Goal: Task Accomplishment & Management: Manage account settings

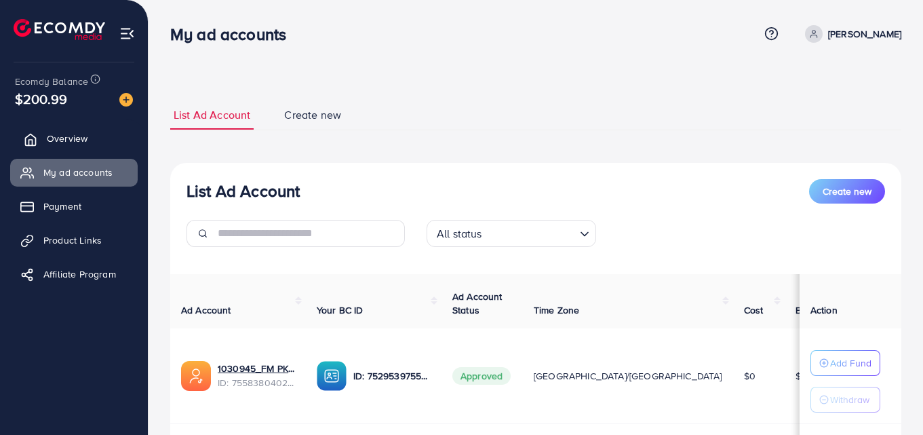
click at [99, 142] on link "Overview" at bounding box center [73, 138] width 127 height 27
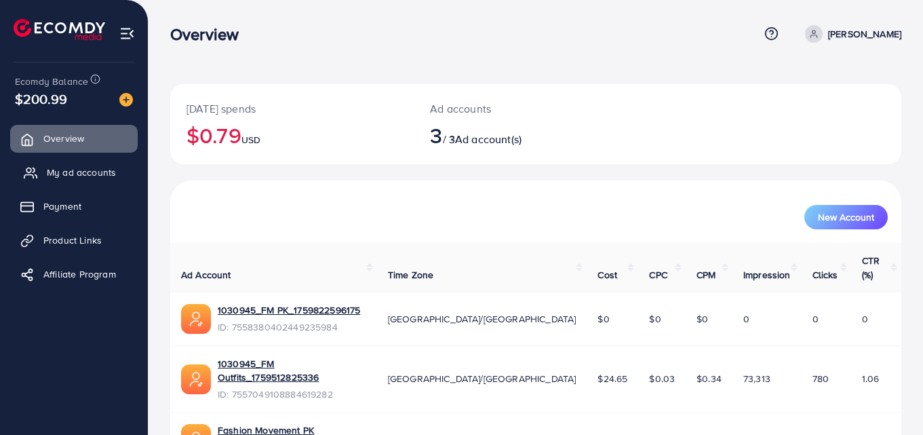
click at [79, 172] on span "My ad accounts" at bounding box center [81, 172] width 69 height 14
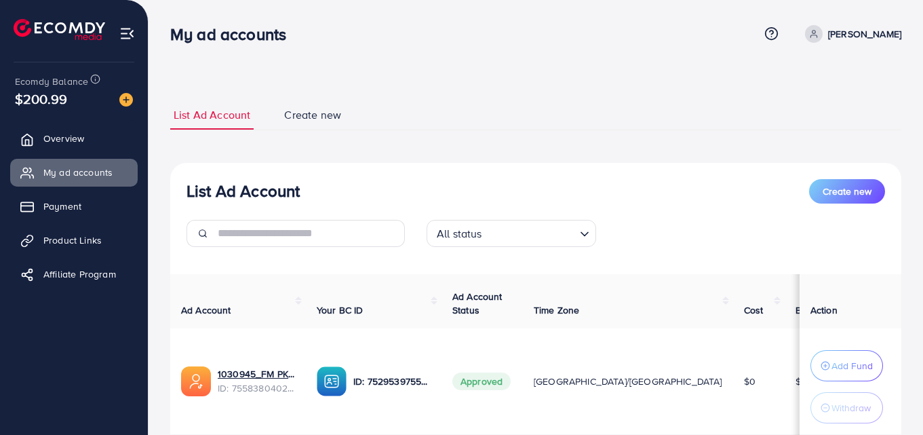
click at [583, 117] on ul "List Ad Account Create new" at bounding box center [535, 115] width 731 height 30
click at [56, 135] on span "Overview" at bounding box center [67, 139] width 41 height 14
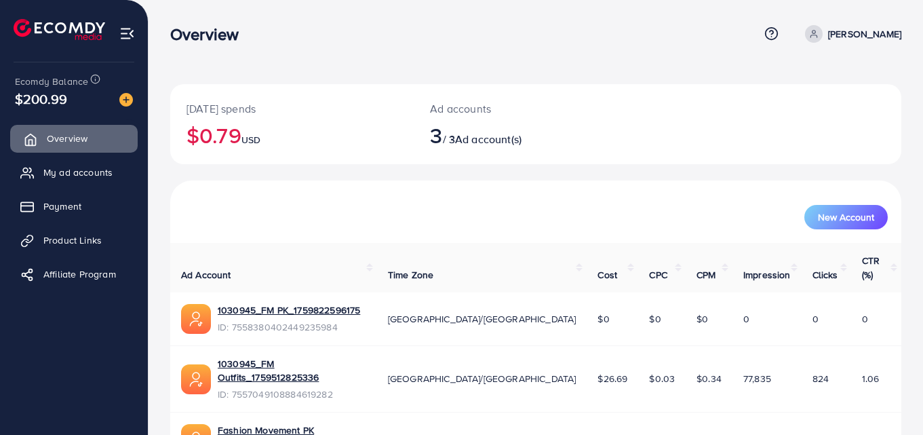
click at [56, 135] on span "Overview" at bounding box center [67, 139] width 41 height 14
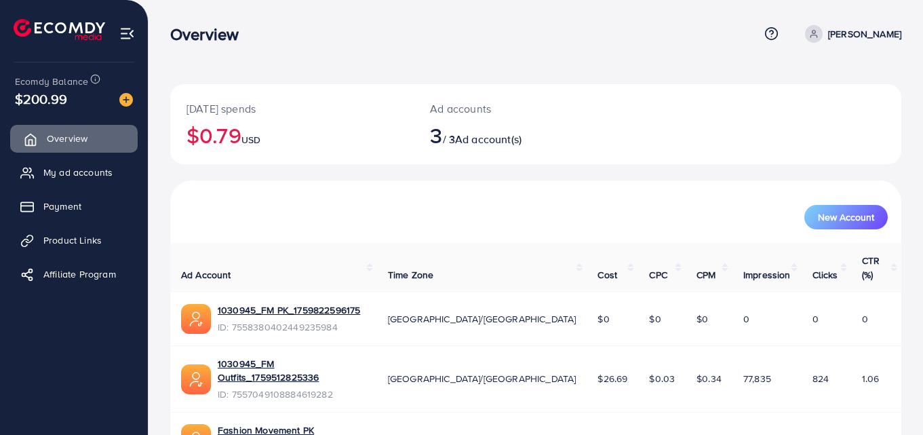
click at [56, 135] on span "Overview" at bounding box center [67, 139] width 41 height 14
click at [60, 177] on span "My ad accounts" at bounding box center [77, 172] width 69 height 14
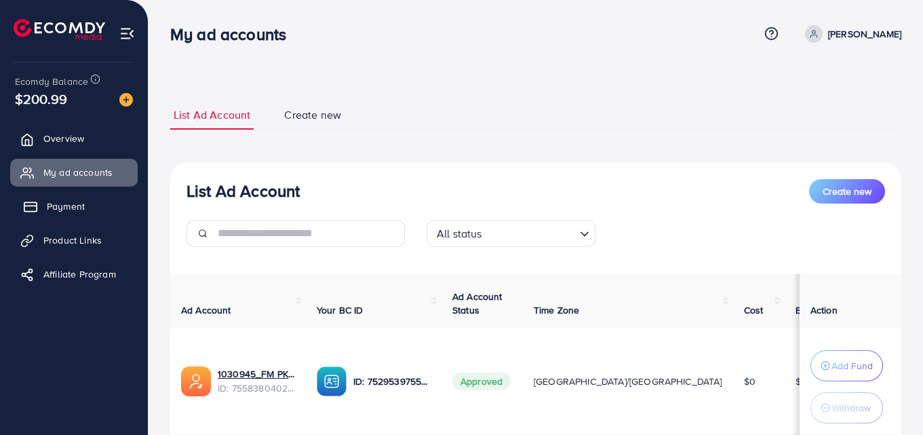
click at [58, 199] on span "Payment" at bounding box center [66, 206] width 38 height 14
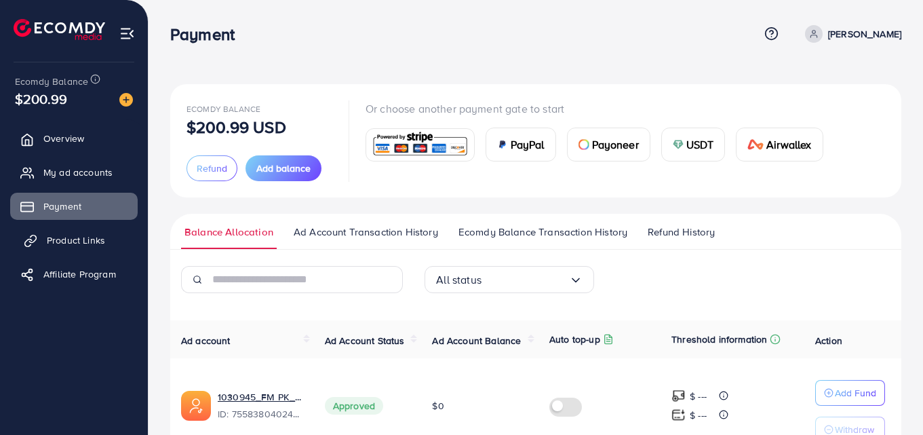
click at [68, 241] on span "Product Links" at bounding box center [76, 240] width 58 height 14
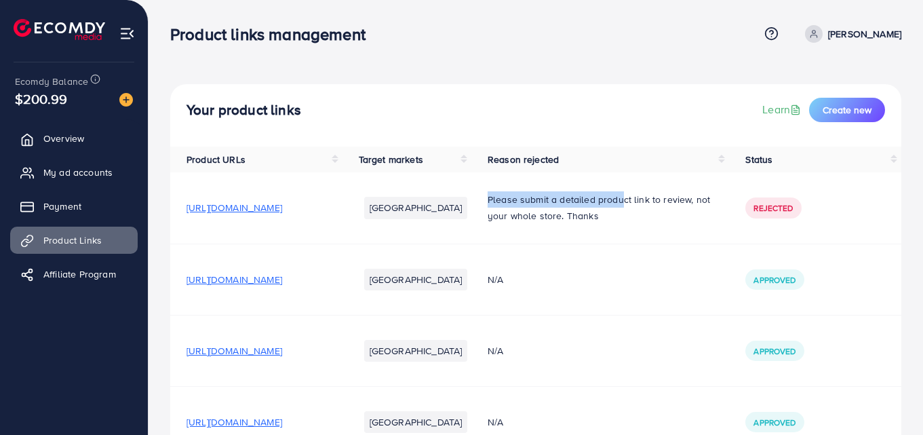
drag, startPoint x: 551, startPoint y: 200, endPoint x: 682, endPoint y: 199, distance: 130.9
click at [682, 199] on p "Please submit a detailed product link to review, not your whole store. Thanks" at bounding box center [600, 207] width 225 height 33
click at [282, 205] on span "[URL][DOMAIN_NAME]" at bounding box center [234, 208] width 96 height 14
click at [282, 281] on span "[URL][DOMAIN_NAME]" at bounding box center [234, 280] width 96 height 14
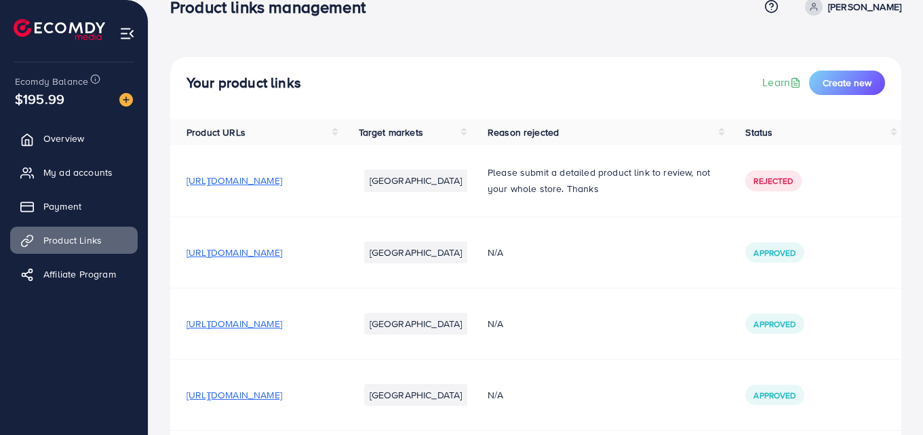
scroll to position [68, 0]
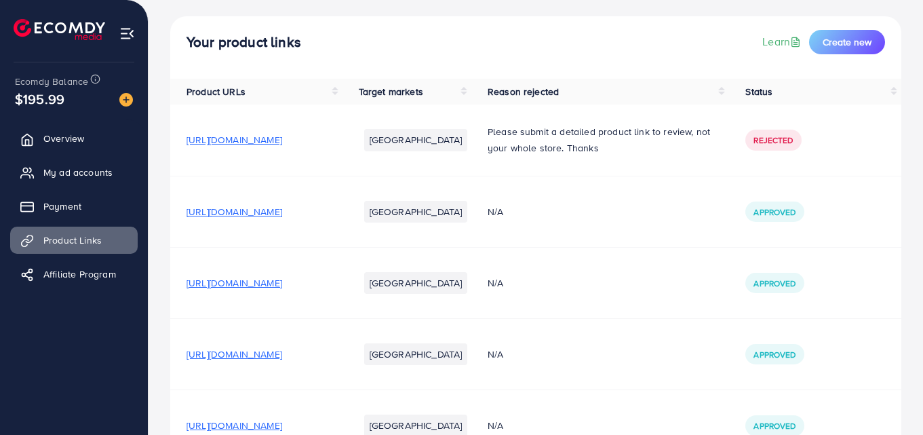
click at [282, 287] on span "[URL][DOMAIN_NAME]" at bounding box center [234, 283] width 96 height 14
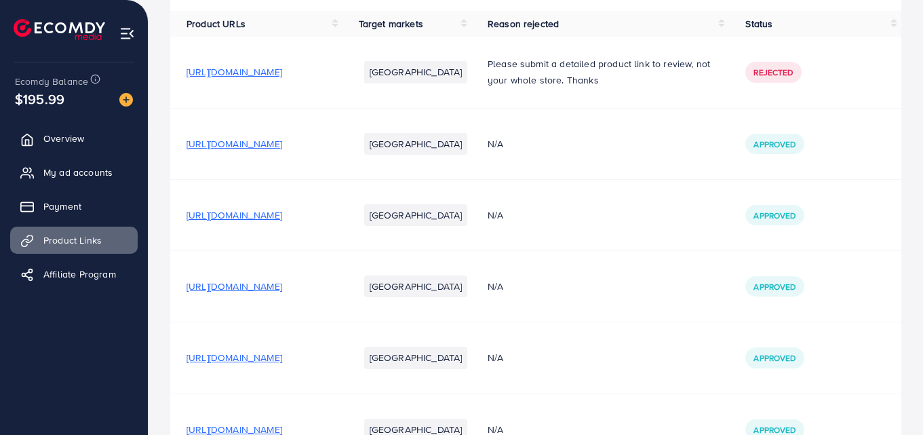
click at [342, 294] on td "[URL][DOMAIN_NAME]" at bounding box center [256, 286] width 172 height 71
click at [282, 284] on span "[URL][DOMAIN_NAME]" at bounding box center [234, 286] width 96 height 14
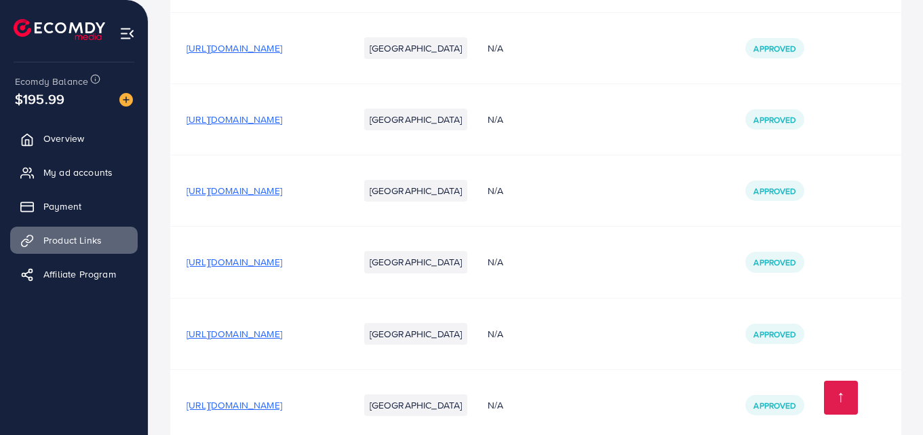
scroll to position [271, 0]
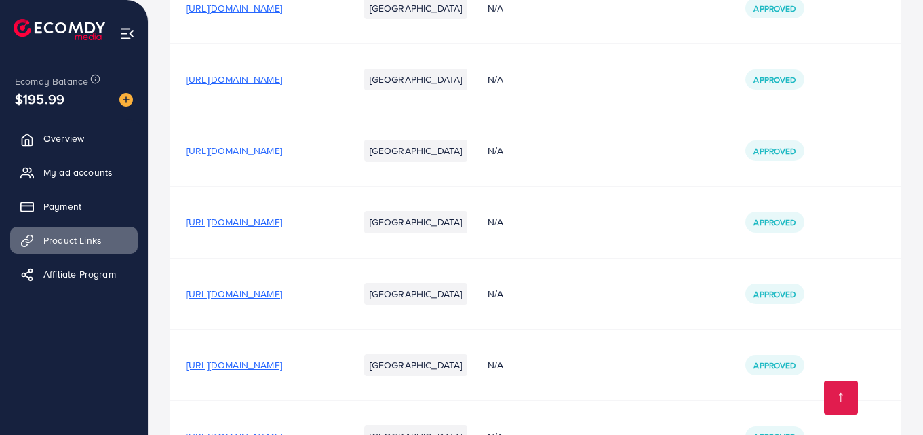
click at [282, 292] on span "[URL][DOMAIN_NAME]" at bounding box center [234, 294] width 96 height 14
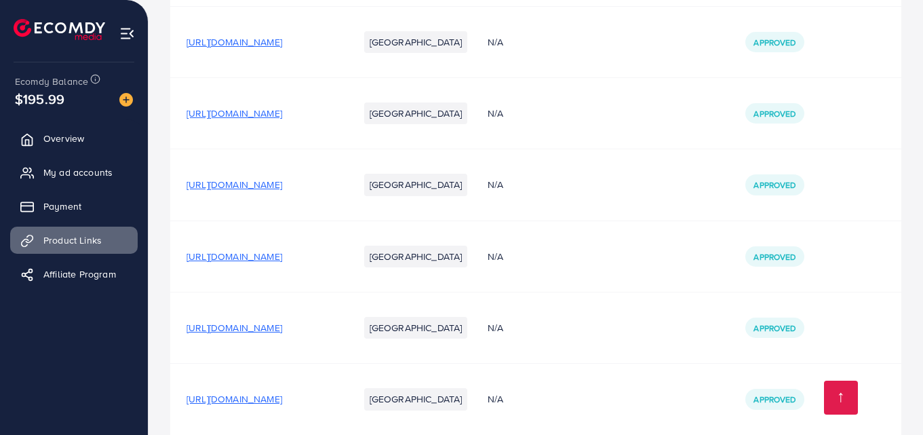
scroll to position [543, 0]
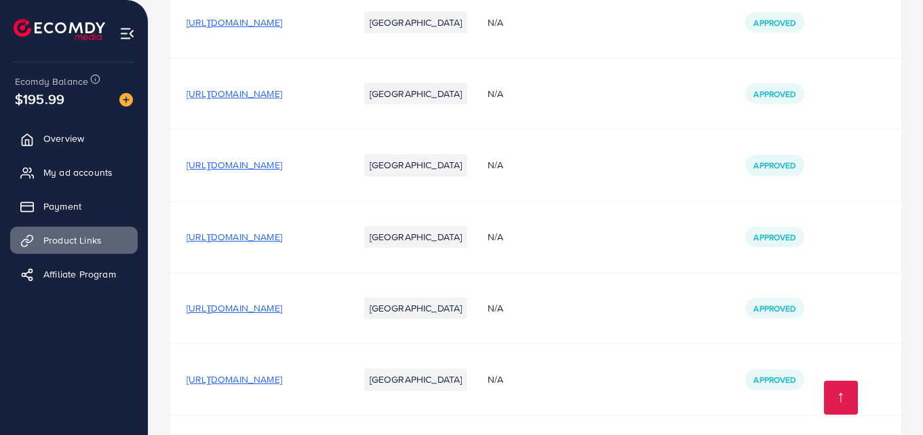
click at [282, 239] on span "[URL][DOMAIN_NAME]" at bounding box center [234, 237] width 96 height 14
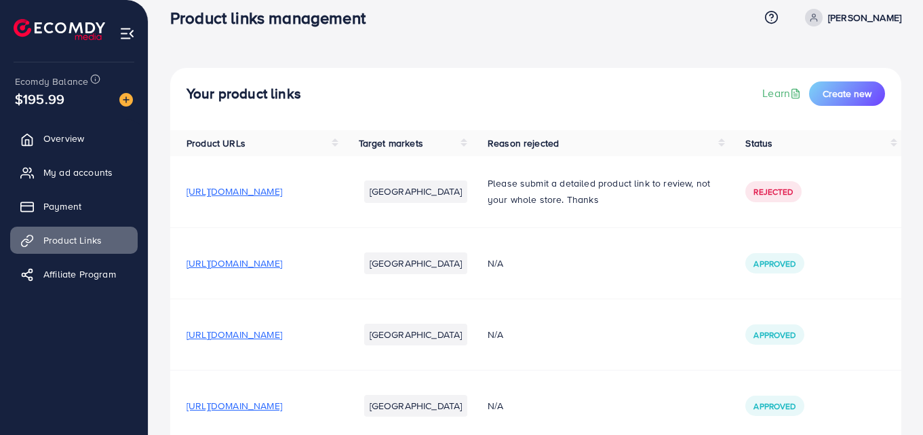
scroll to position [12, 0]
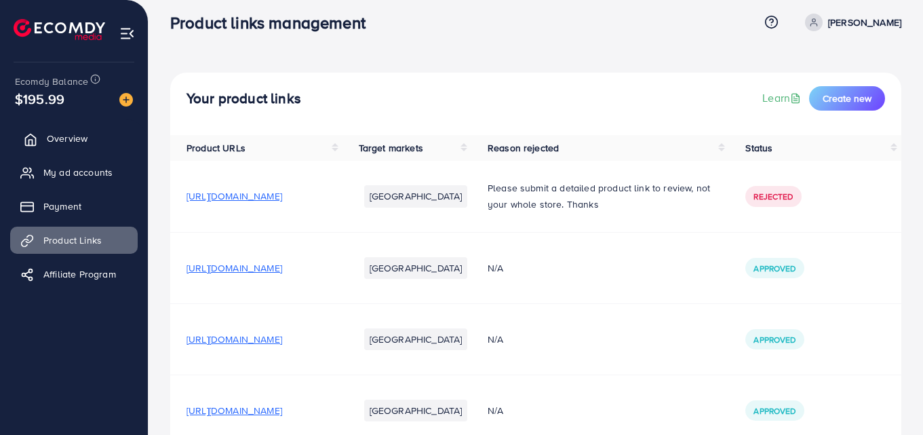
click at [82, 138] on span "Overview" at bounding box center [67, 139] width 41 height 14
